Goal: Check status: Check status

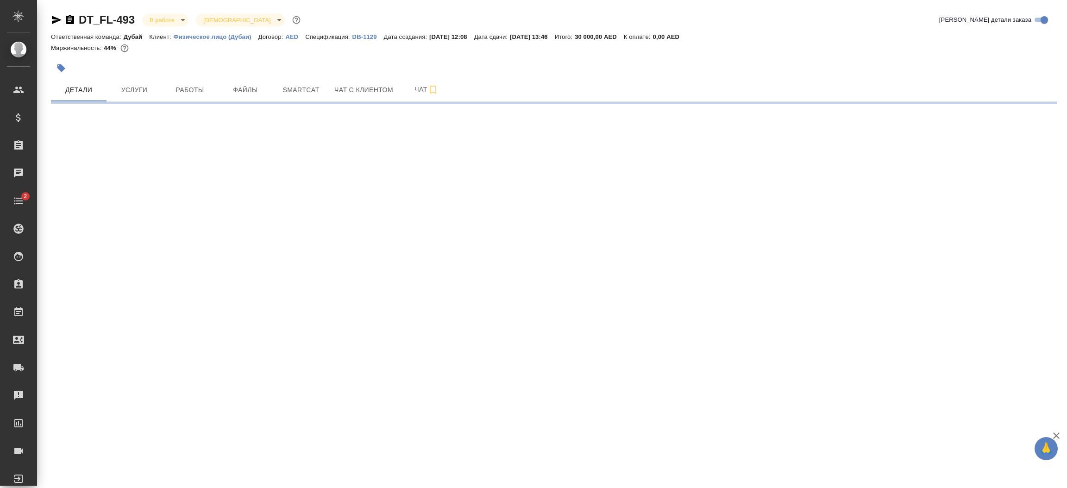
select select "RU"
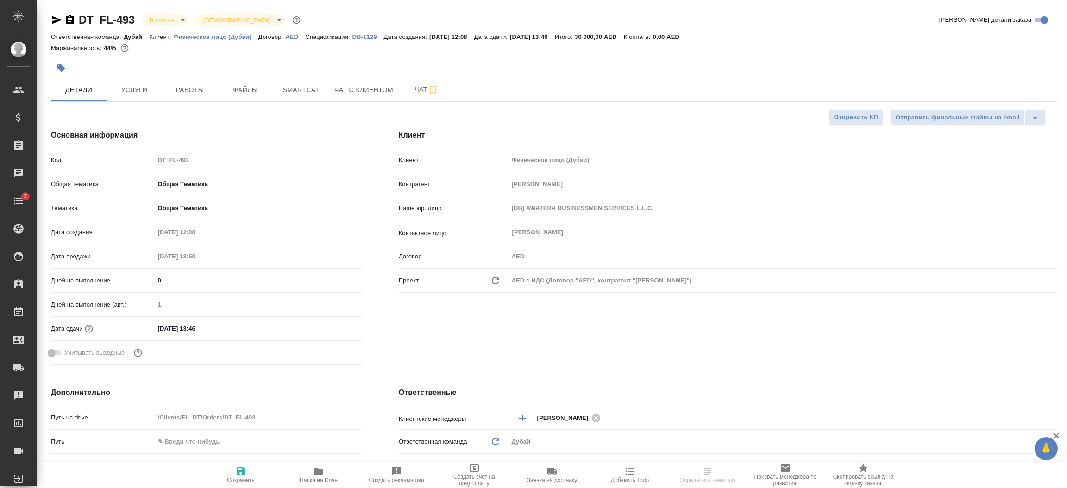
type textarea "x"
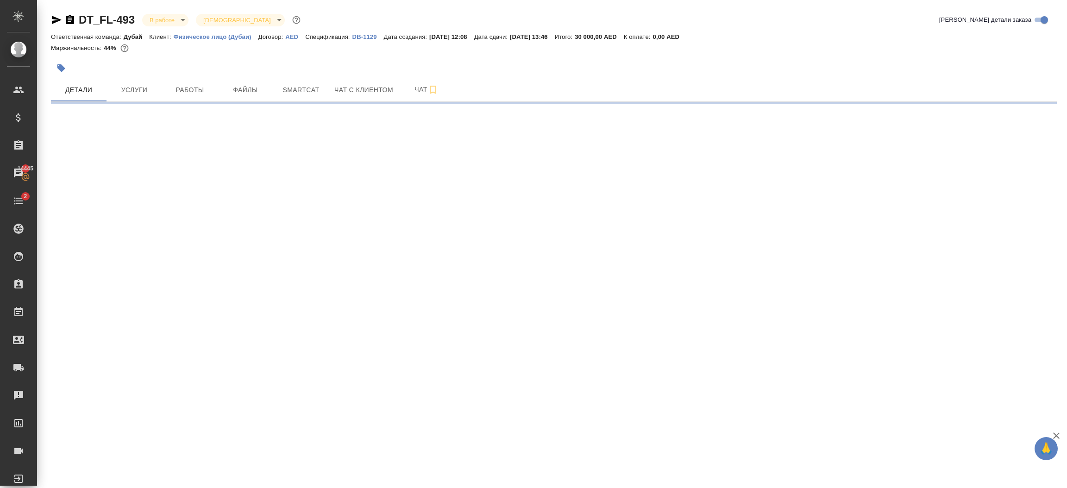
select select "RU"
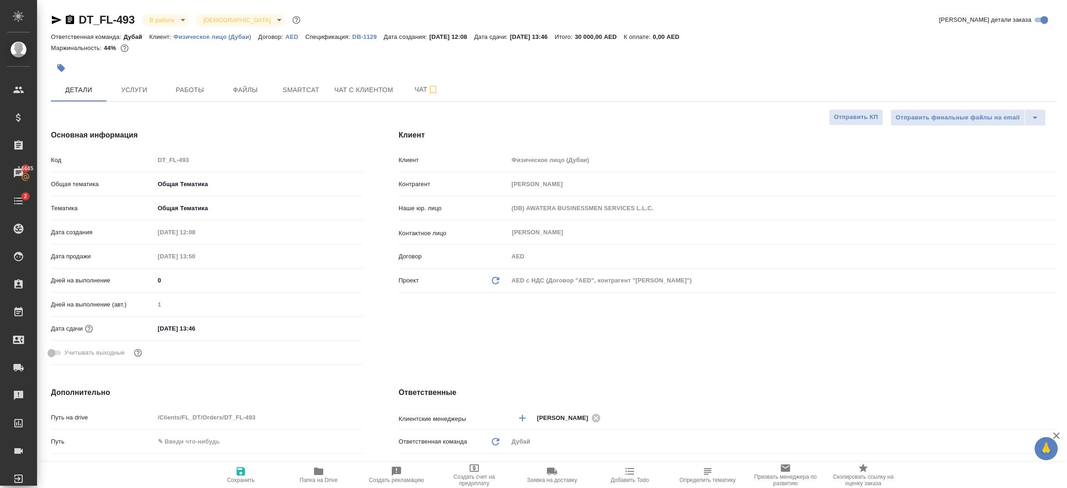
type textarea "x"
